Goal: Navigation & Orientation: Find specific page/section

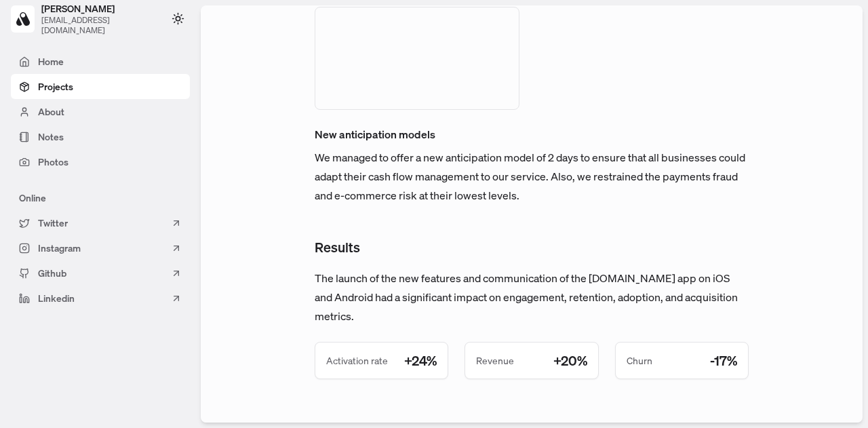
scroll to position [3799, 0]
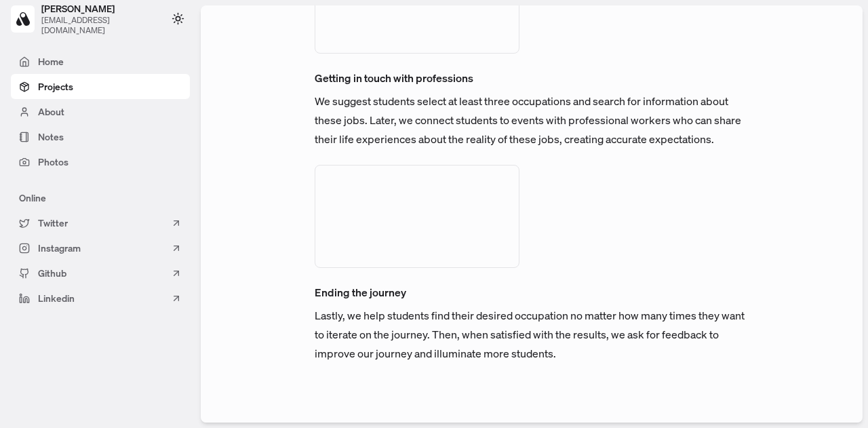
scroll to position [4053, 0]
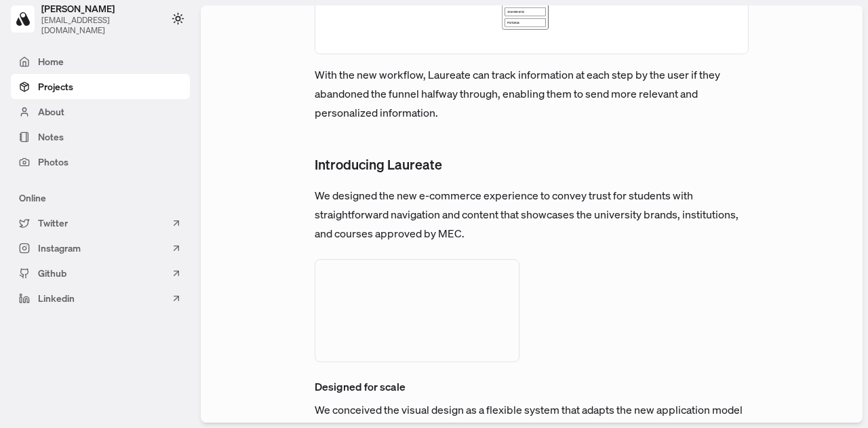
scroll to position [2780, 0]
